Goal: Information Seeking & Learning: Learn about a topic

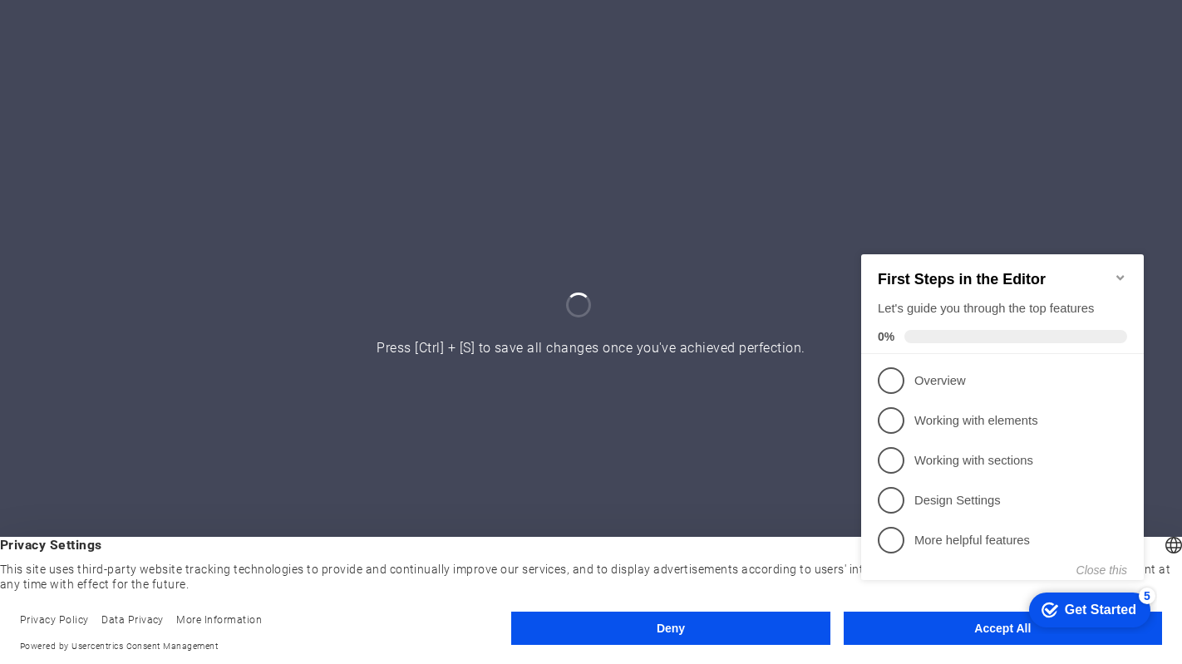
click at [1121, 270] on icon "Minimize checklist" at bounding box center [1120, 276] width 13 height 13
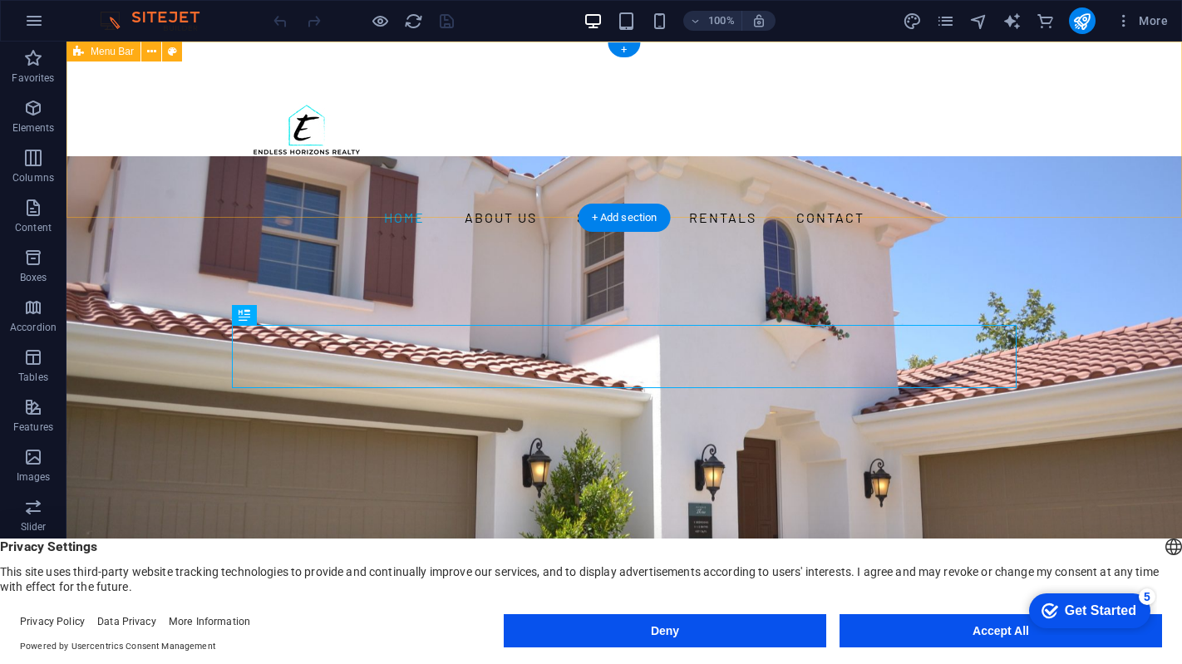
click at [425, 76] on div "Home About us Services Rentals Contact" at bounding box center [625, 143] width 1116 height 203
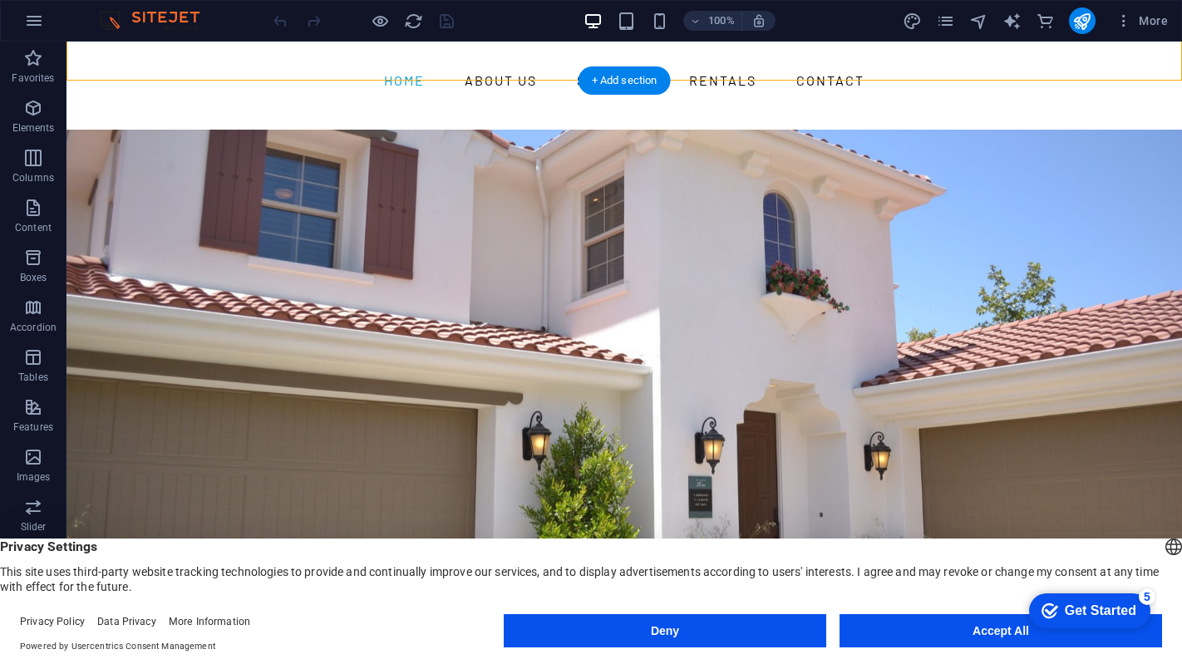
scroll to position [280, 0]
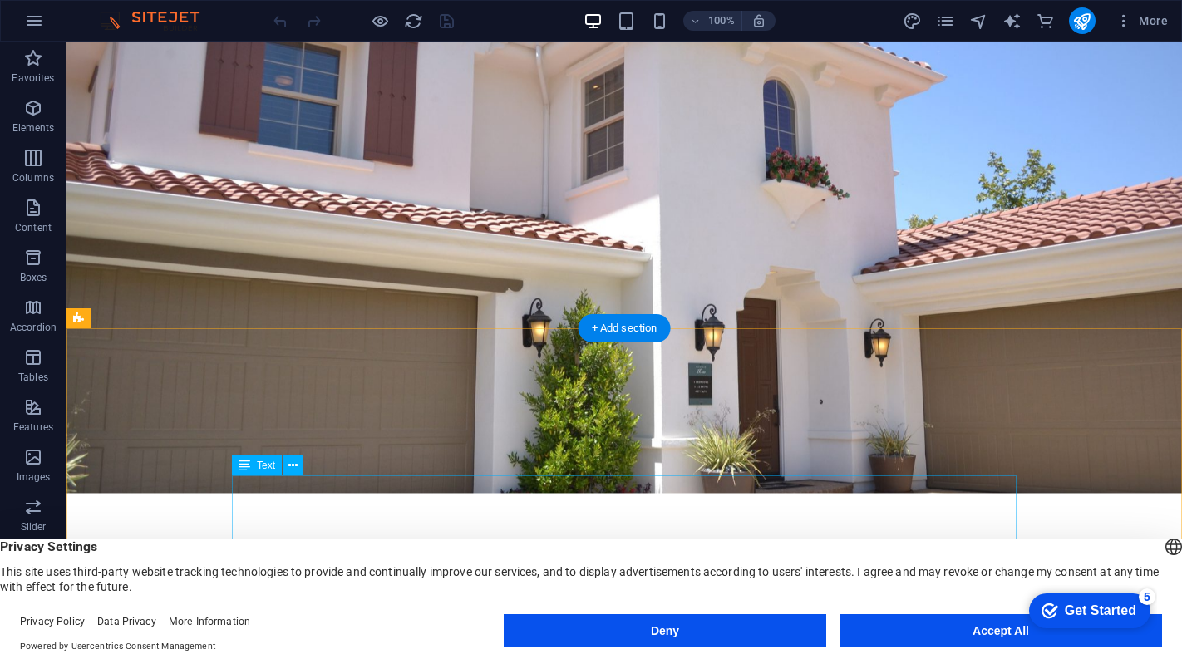
click at [0, 0] on button "Accept All" at bounding box center [0, 0] width 0 height 0
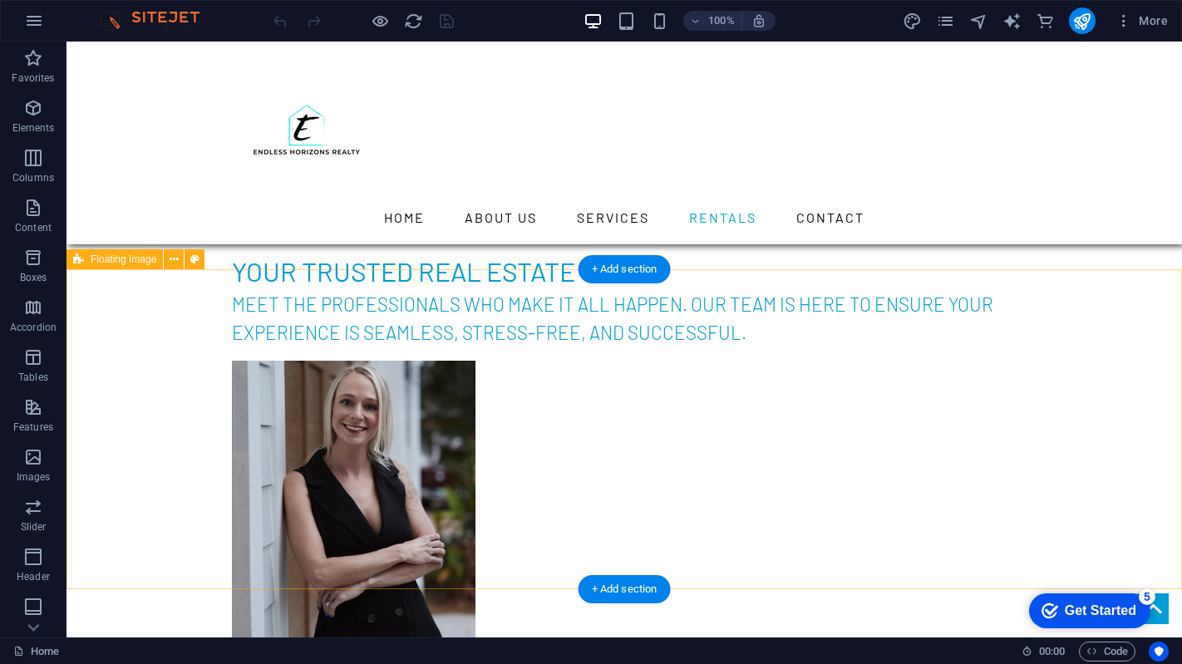
scroll to position [4502, 0]
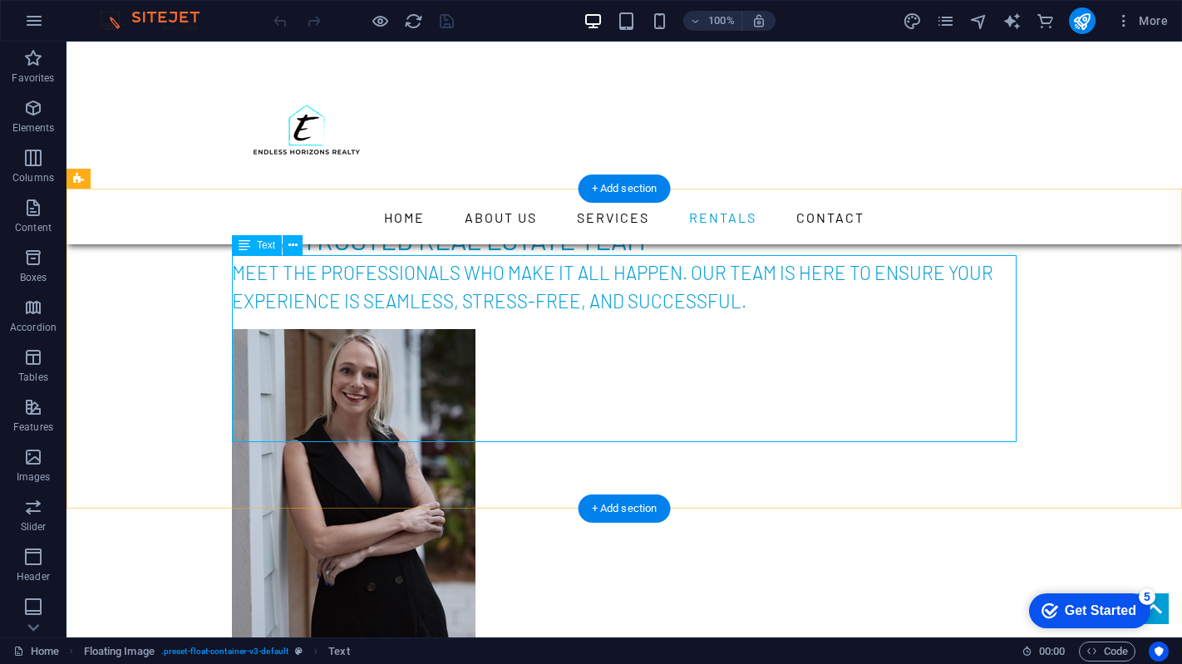
scroll to position [4525, 0]
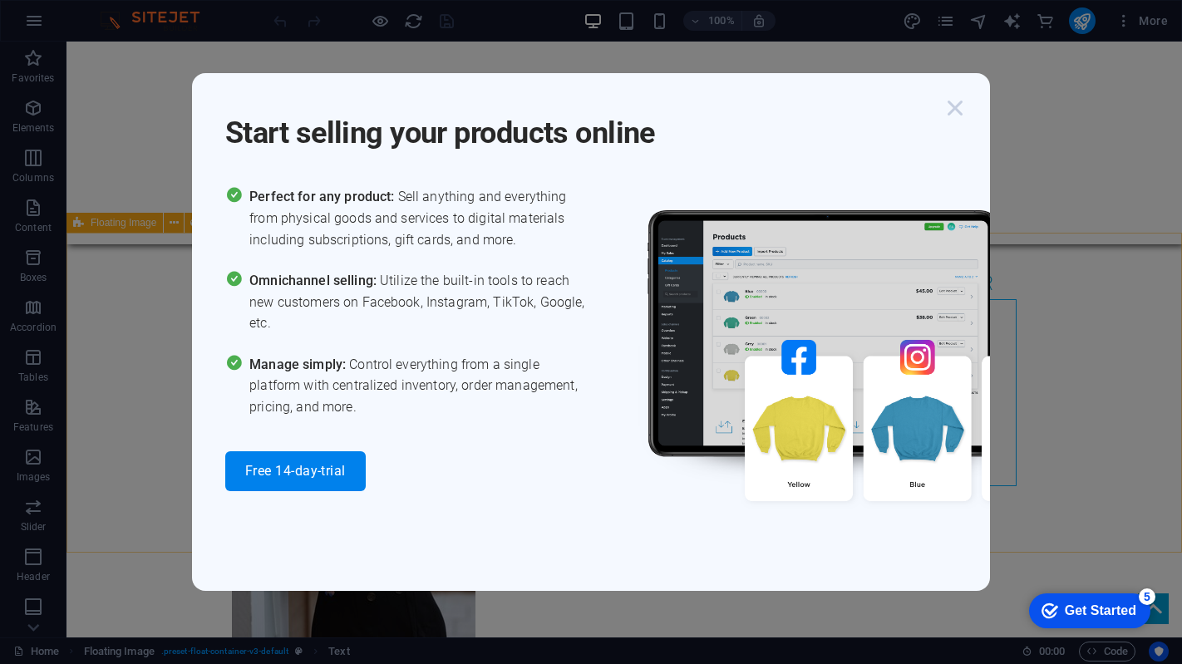
click at [948, 106] on icon "button" at bounding box center [955, 108] width 30 height 30
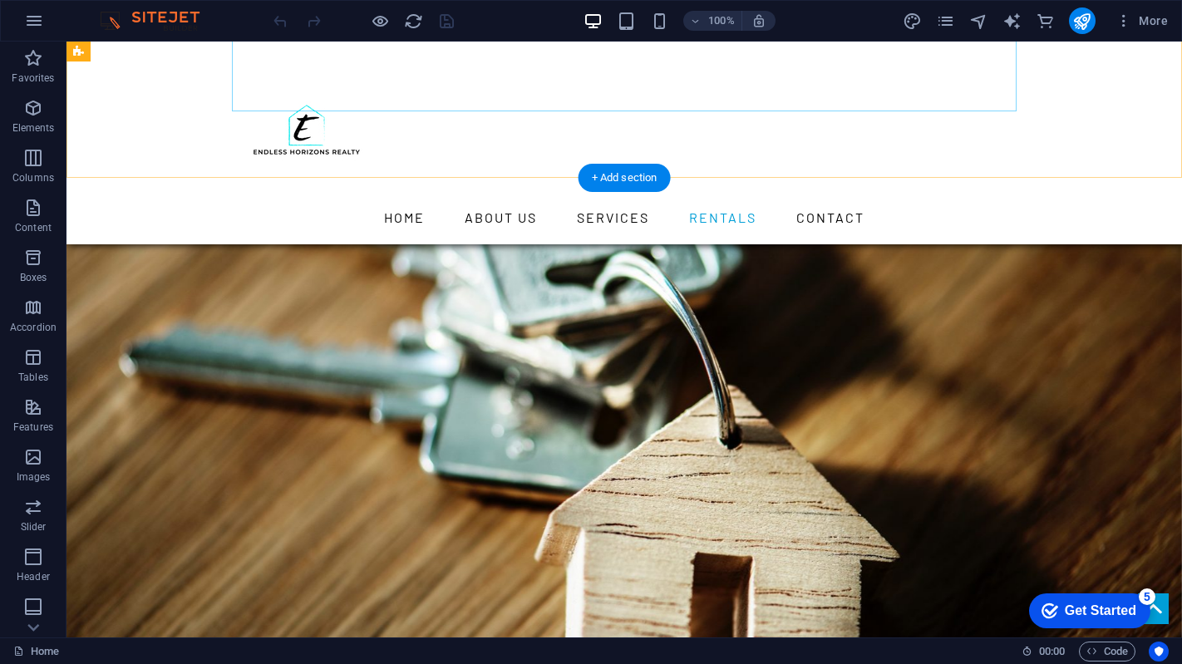
scroll to position [3920, 0]
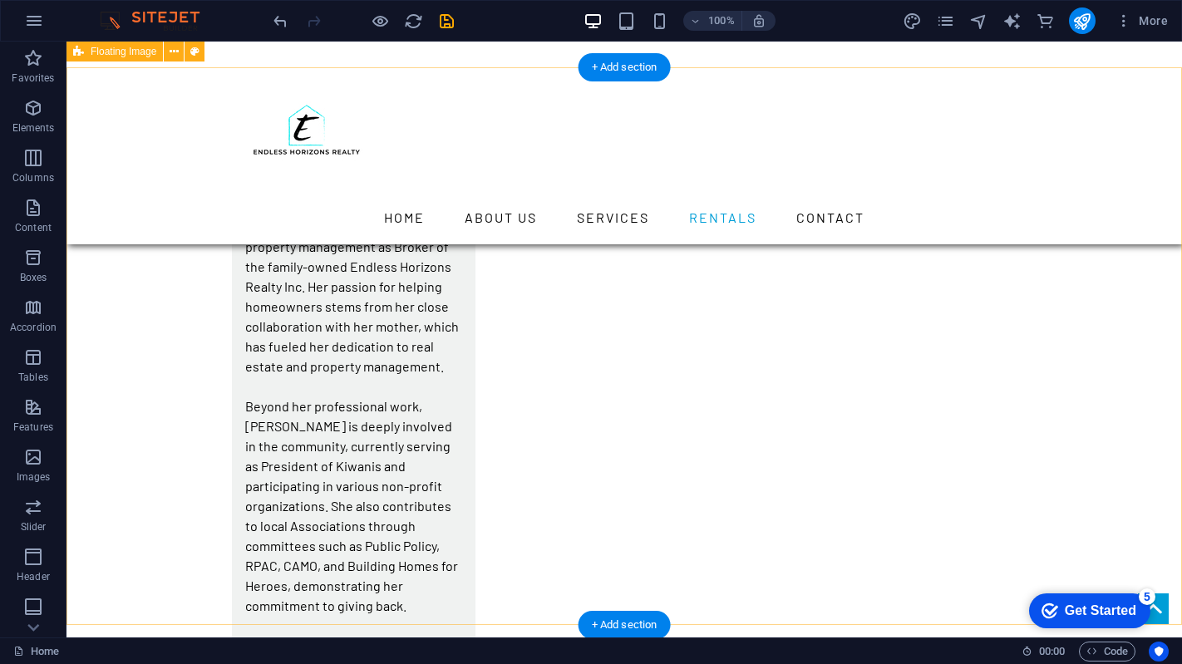
scroll to position [4904, 0]
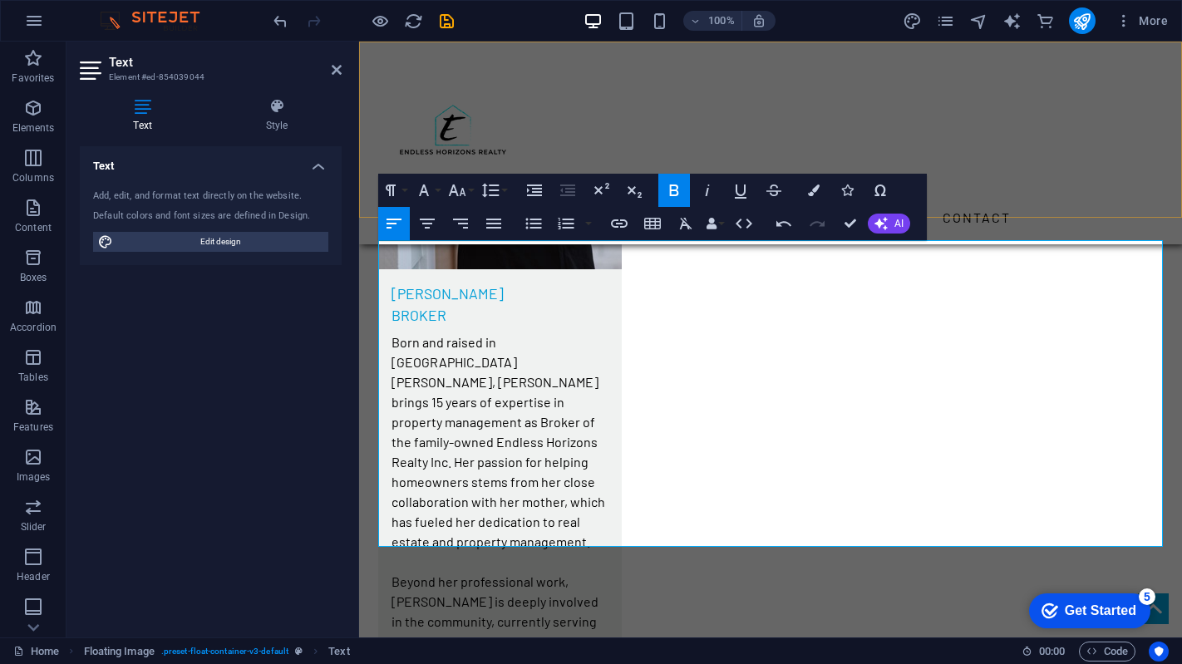
click at [1068, 212] on div "Home About us Services Rentals Contact" at bounding box center [770, 143] width 823 height 203
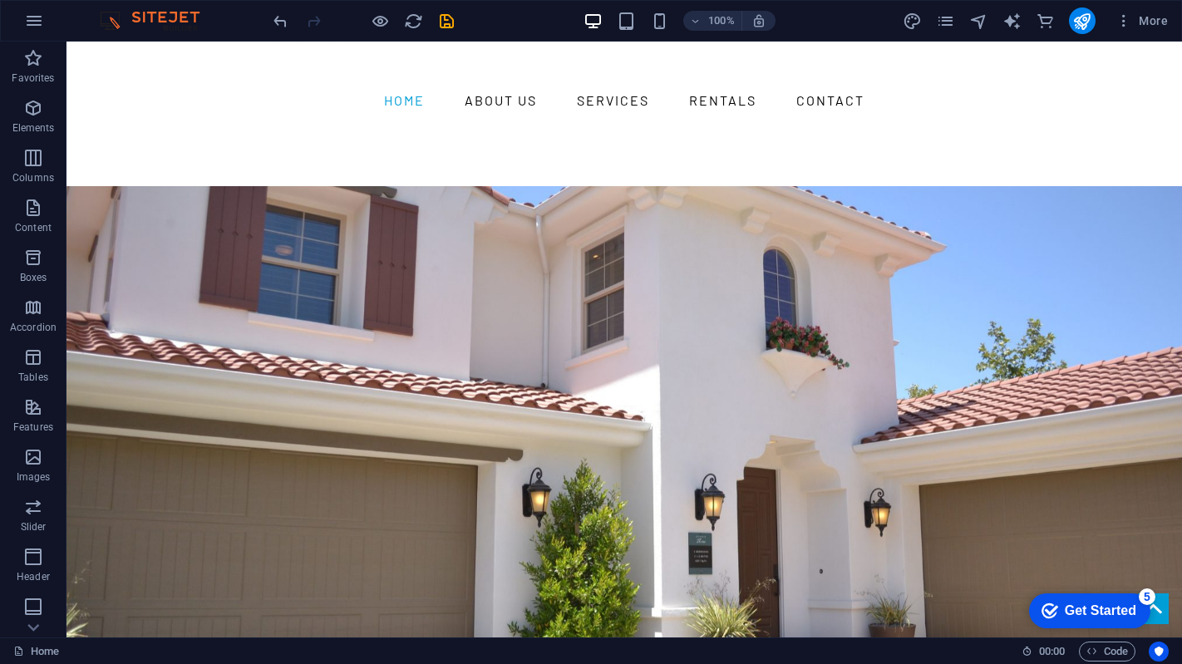
scroll to position [0, 0]
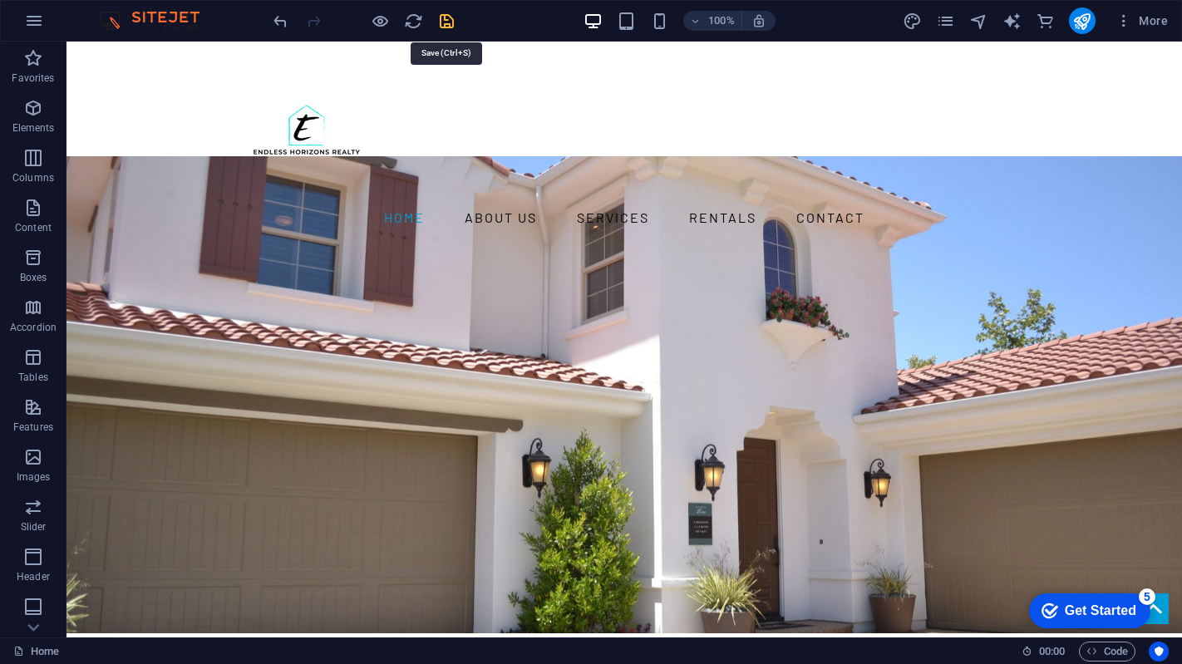
click at [441, 23] on div at bounding box center [363, 20] width 186 height 27
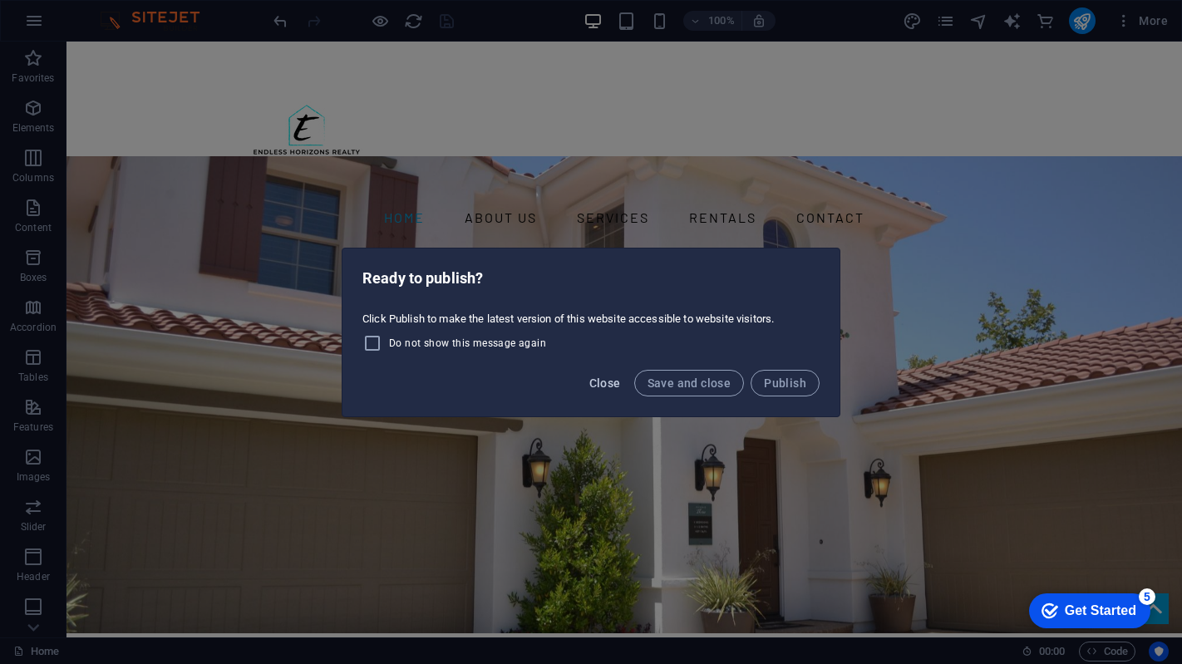
click at [612, 381] on span "Close" at bounding box center [605, 383] width 32 height 13
